Goal: Task Accomplishment & Management: Use online tool/utility

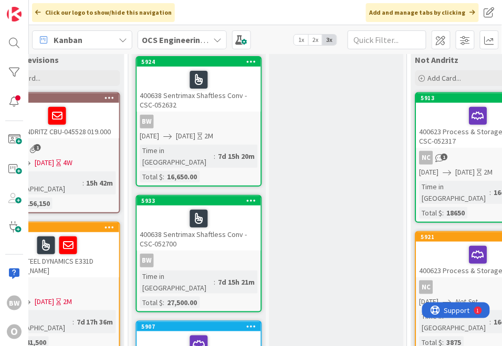
scroll to position [0, 322]
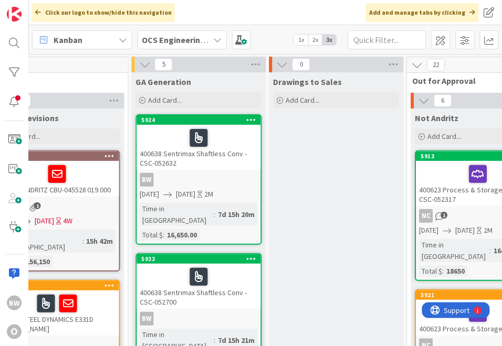
click at [226, 166] on div "400638 Sentrimax Shaftless Conv - CSC-052632" at bounding box center [199, 147] width 124 height 45
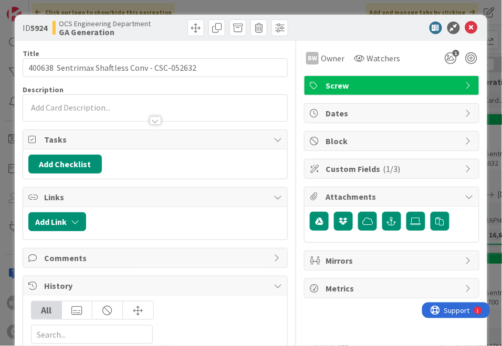
click at [390, 195] on span "Attachments" at bounding box center [392, 196] width 134 height 13
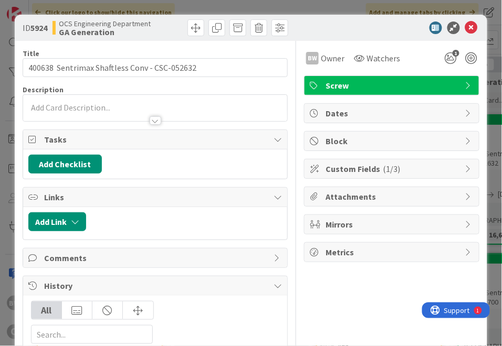
click at [390, 195] on span "Attachments" at bounding box center [392, 196] width 134 height 13
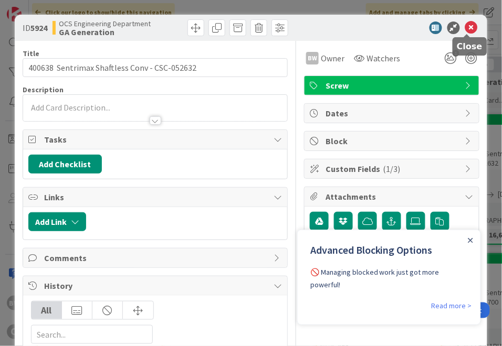
click at [467, 28] on icon at bounding box center [471, 28] width 13 height 13
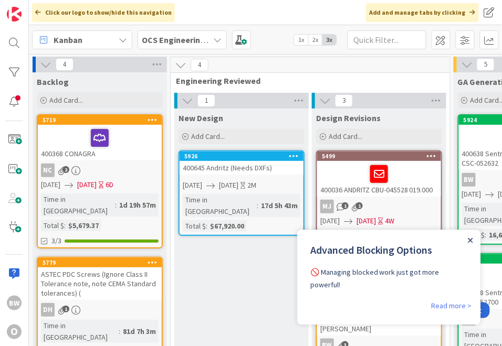
click at [471, 239] on icon "Close Announcement" at bounding box center [469, 240] width 5 height 5
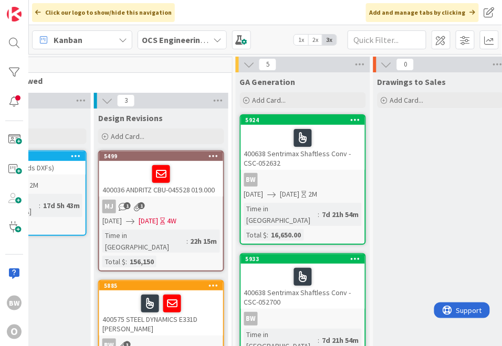
scroll to position [0, 228]
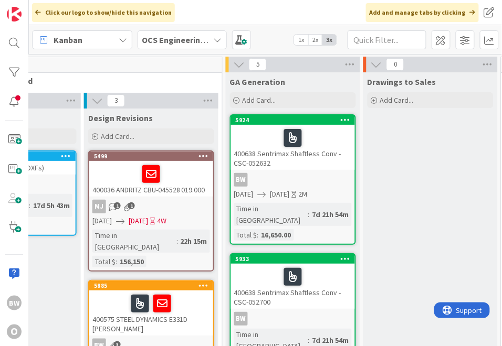
click at [318, 135] on div at bounding box center [293, 138] width 118 height 22
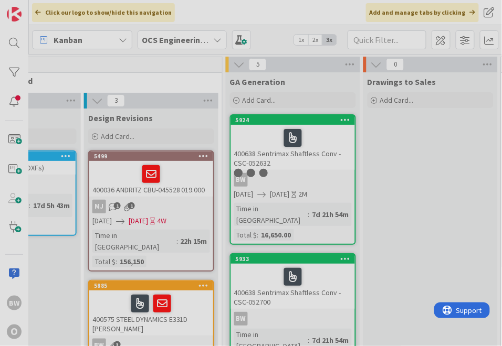
click at [318, 135] on div at bounding box center [251, 173] width 502 height 346
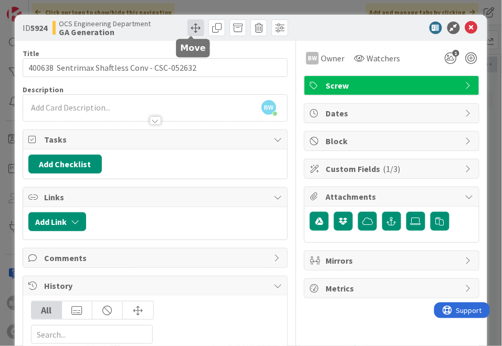
click at [193, 25] on span at bounding box center [195, 27] width 17 height 17
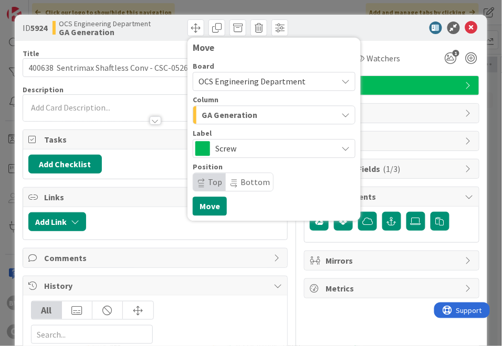
click at [235, 114] on span "GA Generation" at bounding box center [229, 115] width 56 height 14
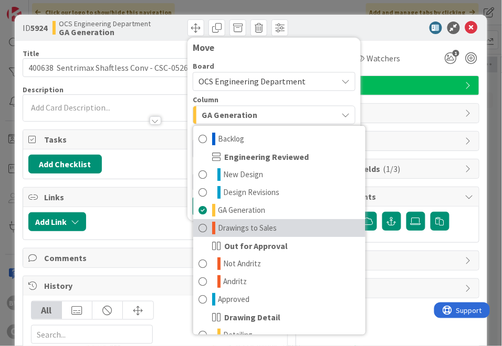
click at [258, 231] on span "Drawings to Sales" at bounding box center [247, 228] width 59 height 13
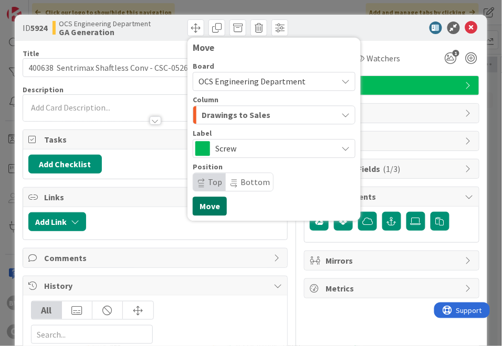
click at [201, 210] on button "Move" at bounding box center [210, 206] width 34 height 19
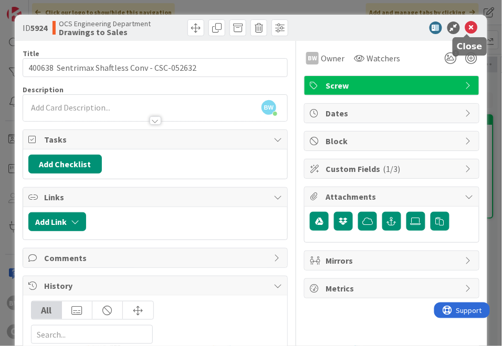
click at [465, 29] on icon at bounding box center [471, 28] width 13 height 13
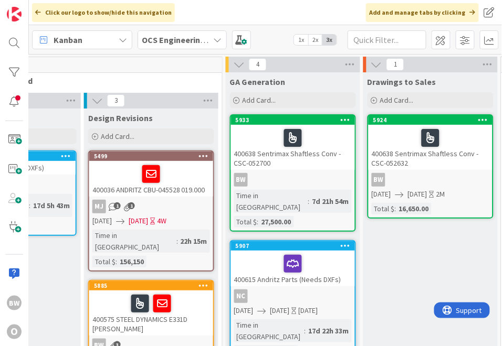
click at [292, 168] on div "400638 Sentrimax Shaftless Conv - CSC-052700" at bounding box center [293, 147] width 124 height 45
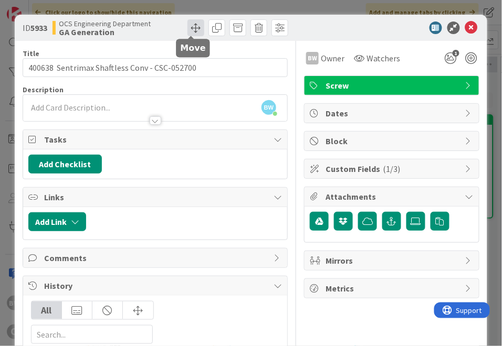
click at [192, 25] on span at bounding box center [195, 27] width 17 height 17
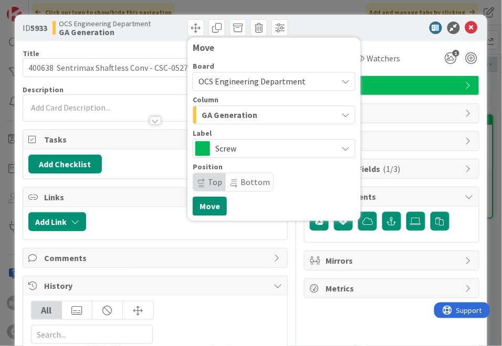
click at [230, 113] on span "GA Generation" at bounding box center [229, 115] width 56 height 14
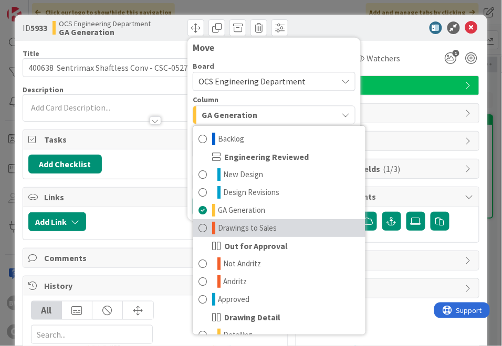
click at [239, 224] on span "Drawings to Sales" at bounding box center [247, 228] width 59 height 13
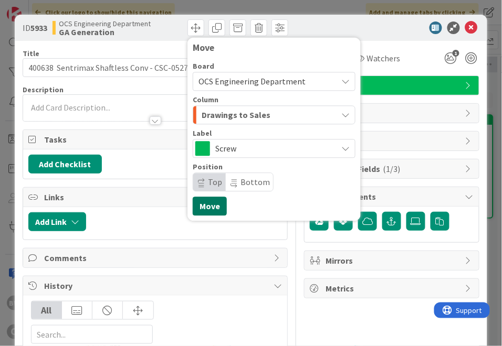
click at [201, 210] on button "Move" at bounding box center [210, 206] width 34 height 19
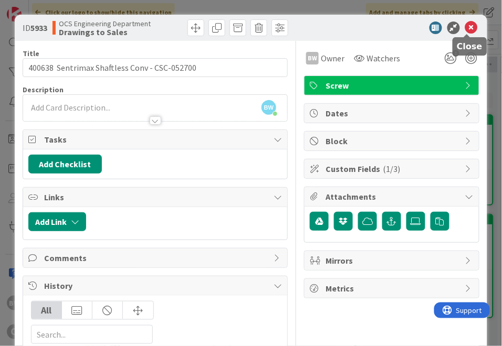
click at [466, 28] on icon at bounding box center [471, 28] width 13 height 13
